Goal: Use online tool/utility: Utilize a website feature to perform a specific function

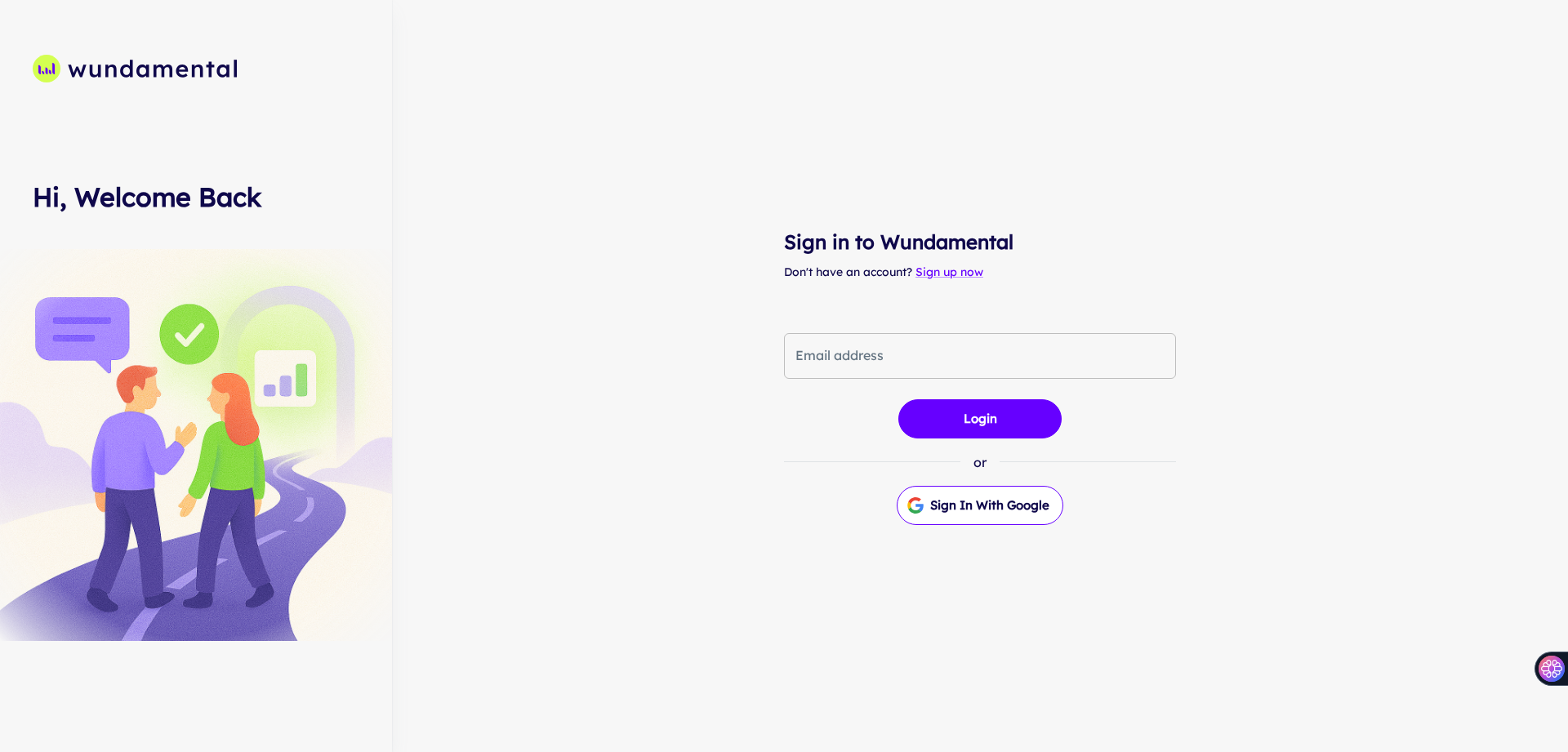
click at [882, 346] on input "Email address" at bounding box center [980, 355] width 392 height 46
click at [1125, 511] on div "or Sign in with Google" at bounding box center [980, 483] width 392 height 86
click at [1023, 497] on button "Sign in with Google" at bounding box center [981, 506] width 167 height 39
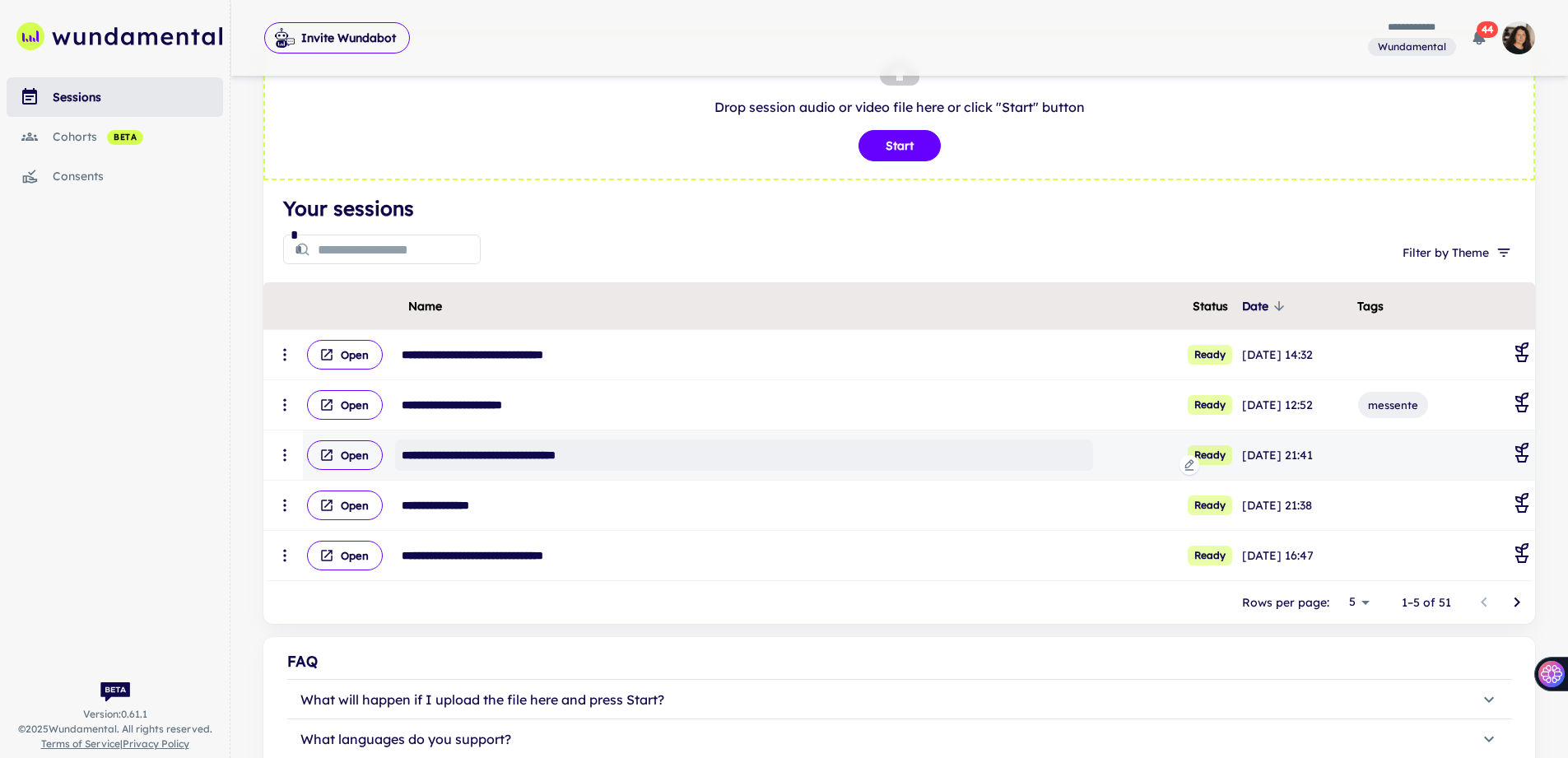
scroll to position [81, 0]
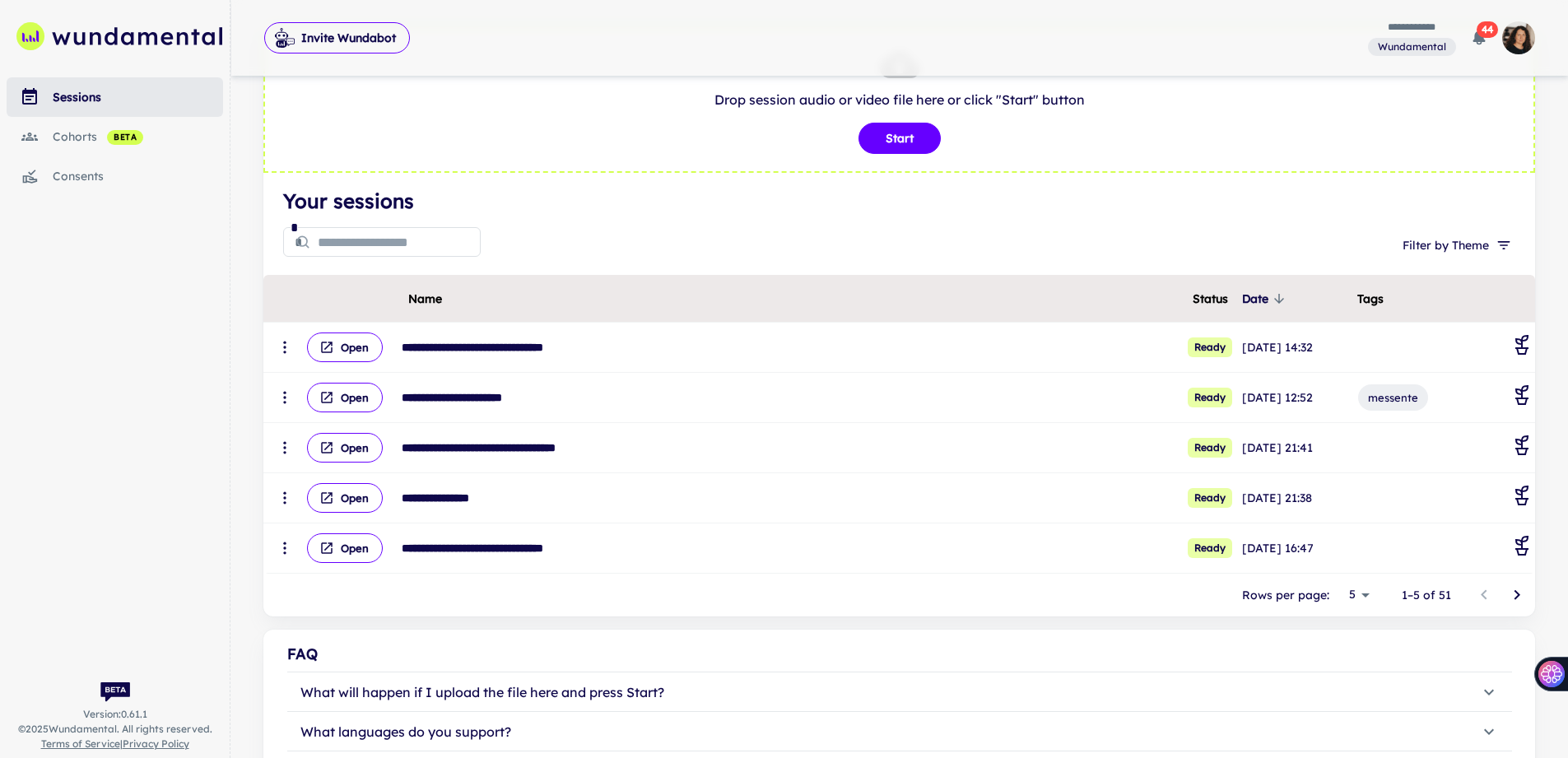
click at [99, 169] on div "consents" at bounding box center [138, 176] width 170 height 18
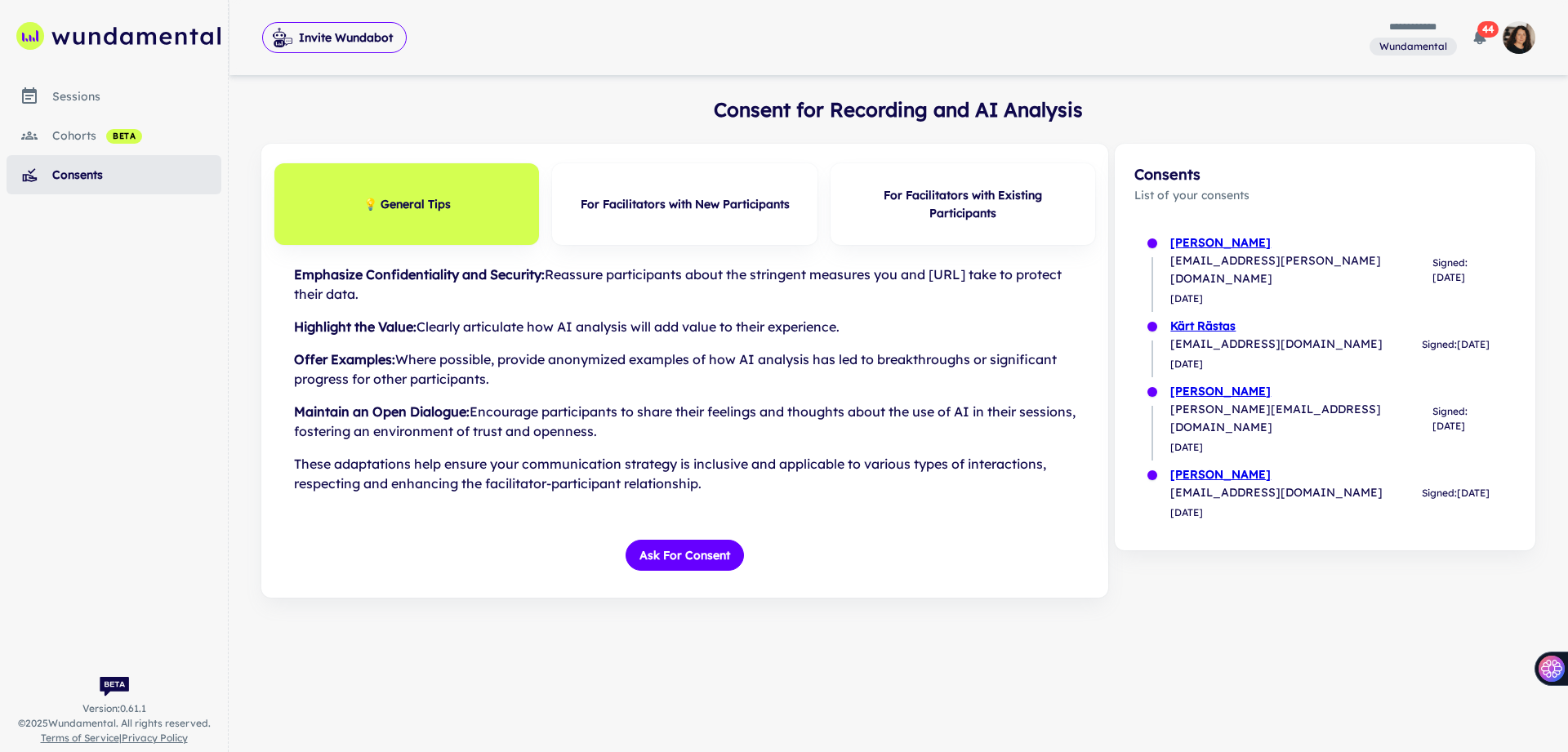
click at [60, 108] on link "sessions" at bounding box center [114, 96] width 215 height 39
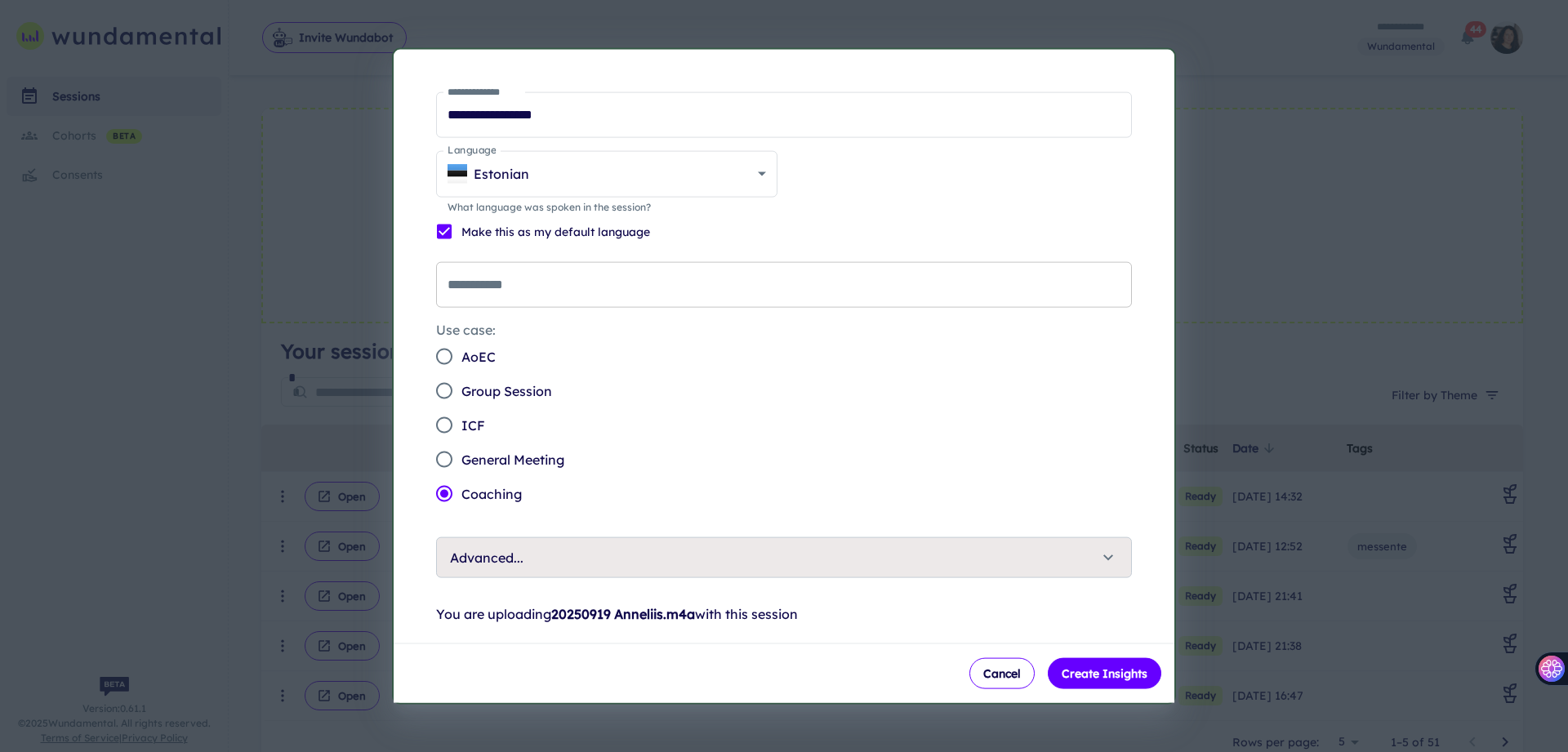
click at [695, 289] on input "**********" at bounding box center [784, 284] width 696 height 46
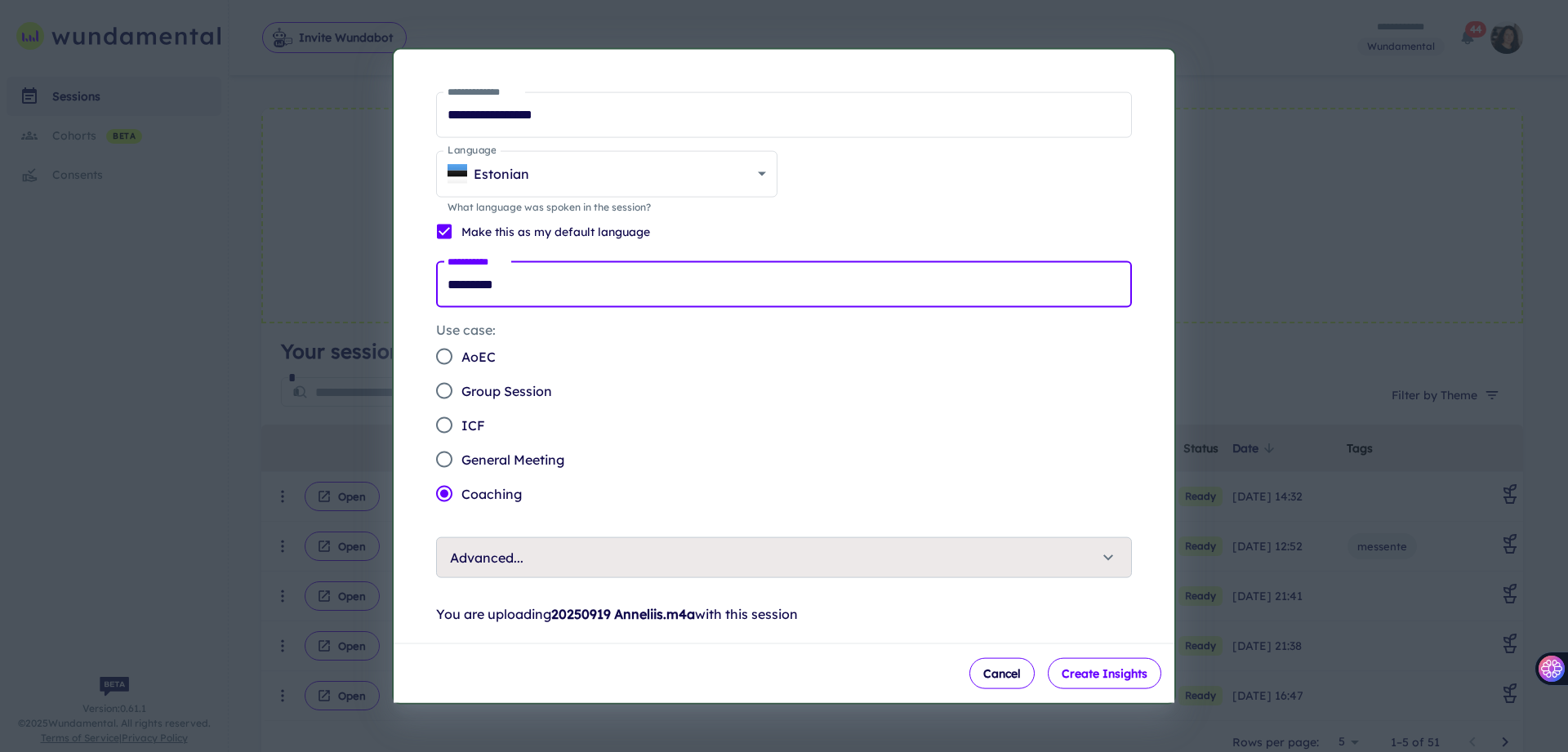
type input "*********"
click at [1086, 671] on button "Create Insights" at bounding box center [1105, 674] width 114 height 31
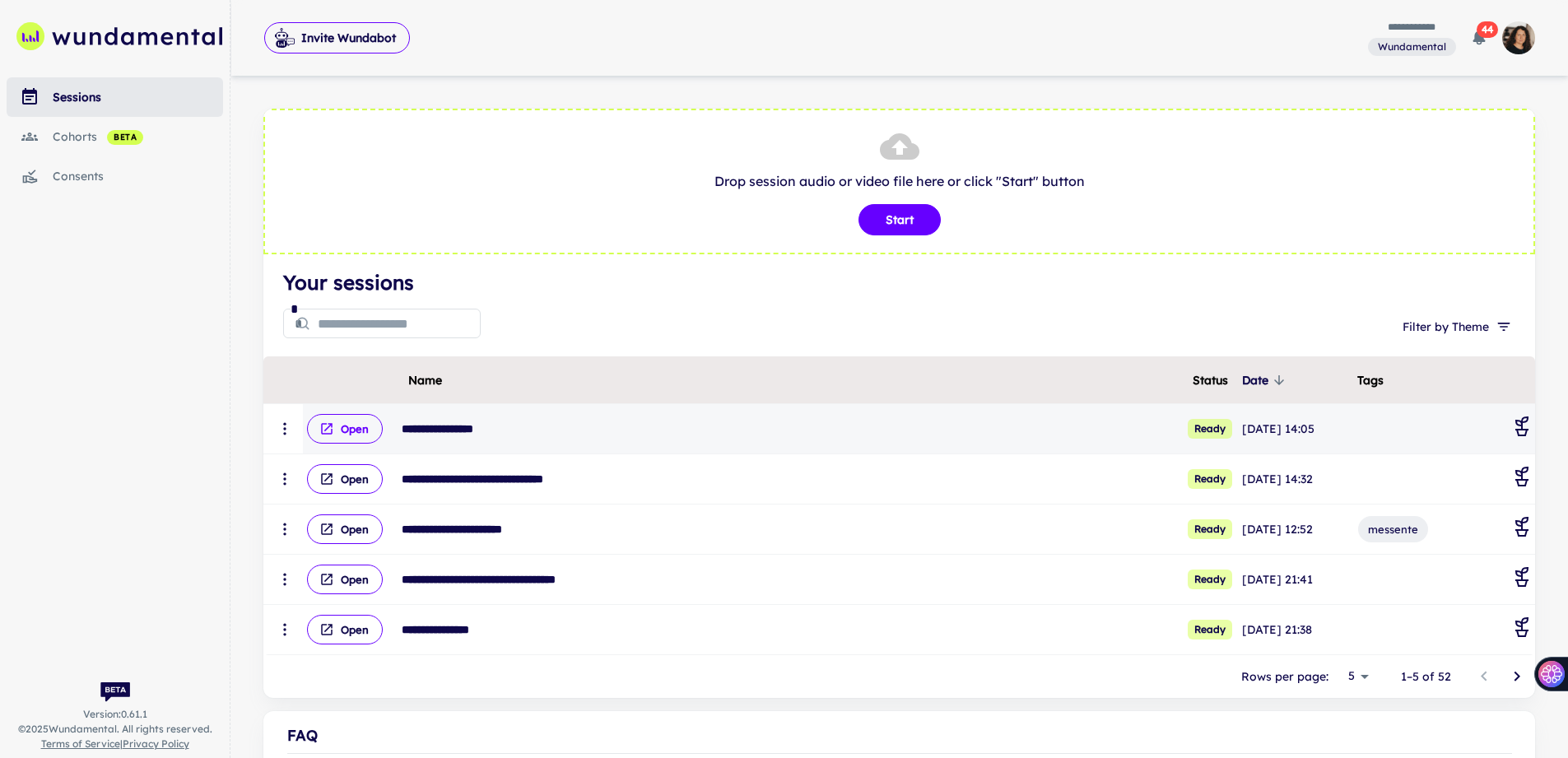
click at [352, 433] on button "Open" at bounding box center [344, 428] width 76 height 30
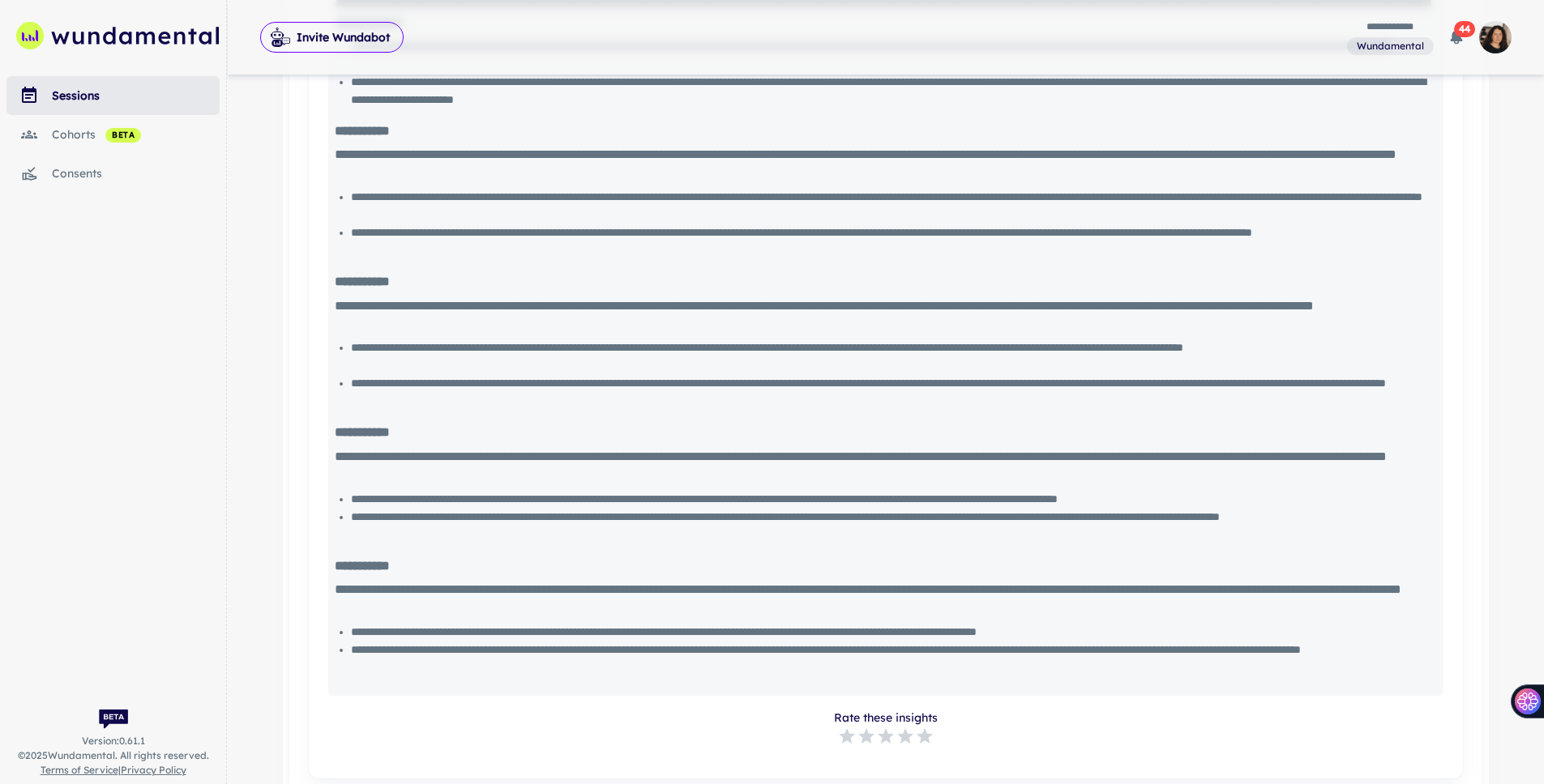
scroll to position [1378, 0]
